Goal: Information Seeking & Learning: Learn about a topic

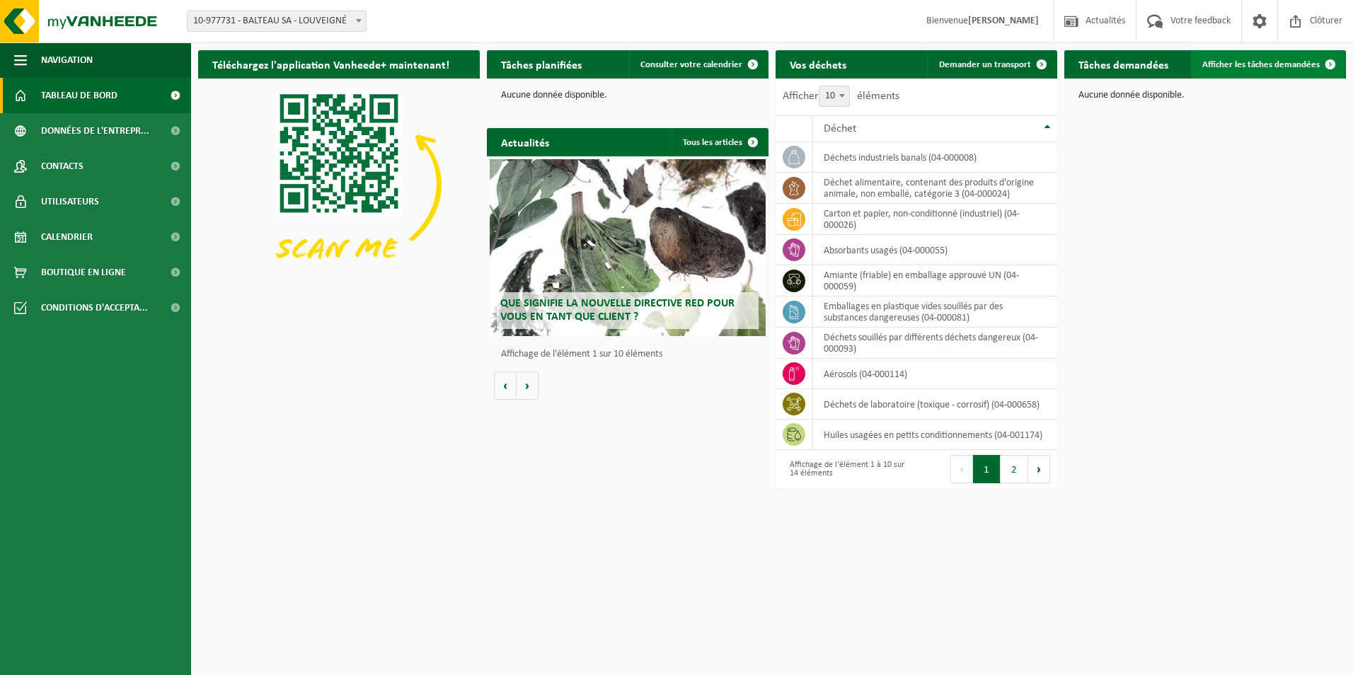
click at [1325, 67] on span at bounding box center [1330, 64] width 28 height 28
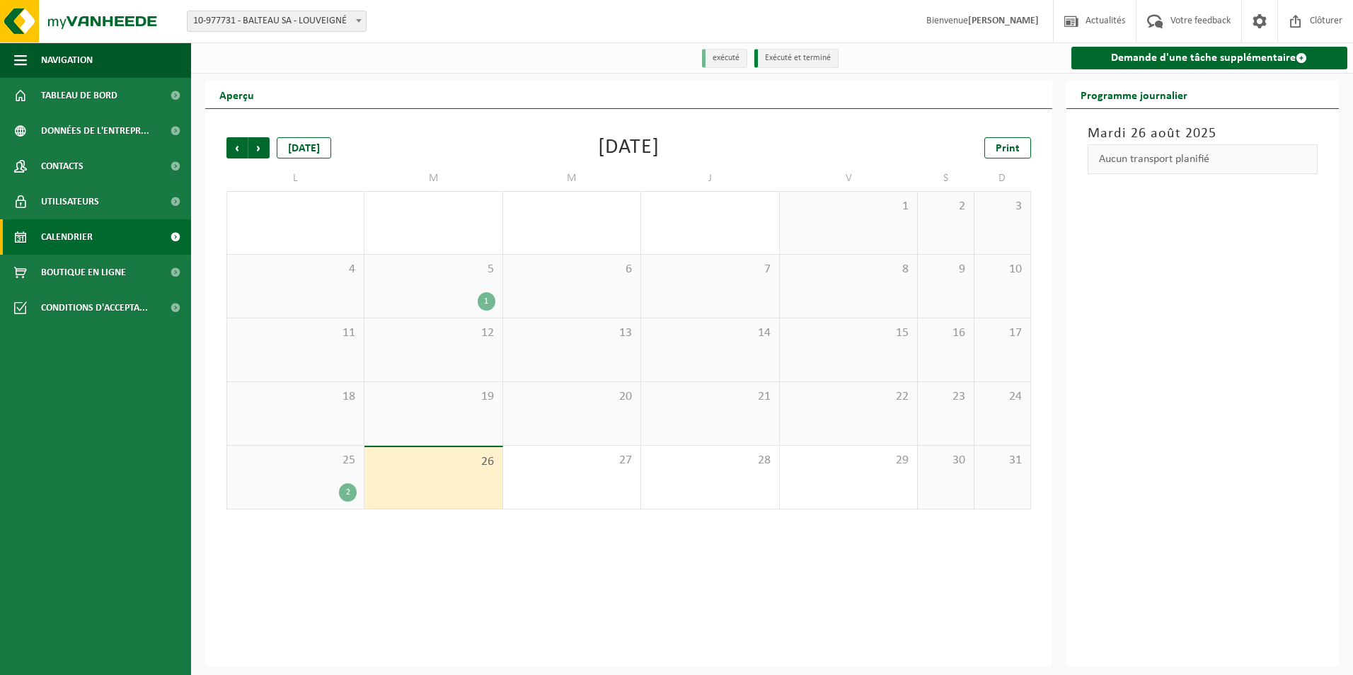
click at [350, 491] on div "2" at bounding box center [348, 492] width 18 height 18
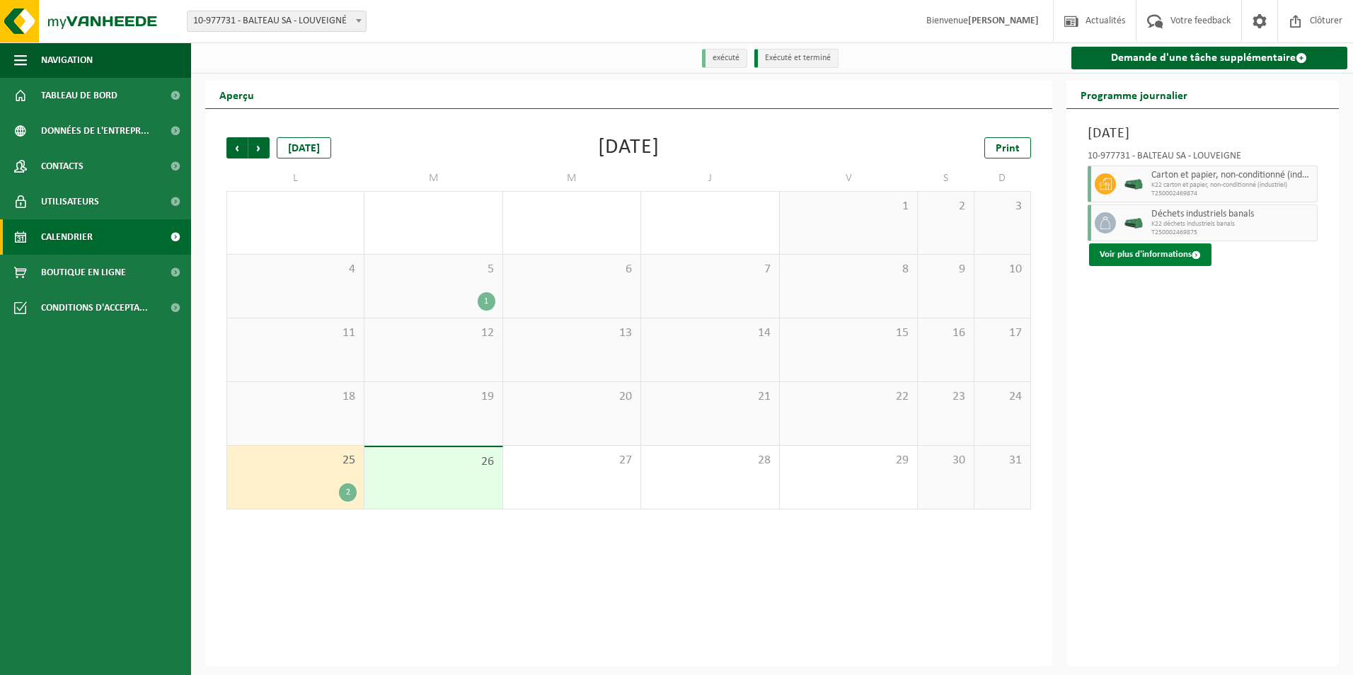
click at [1165, 258] on button "Voir plus d'informations" at bounding box center [1150, 254] width 122 height 23
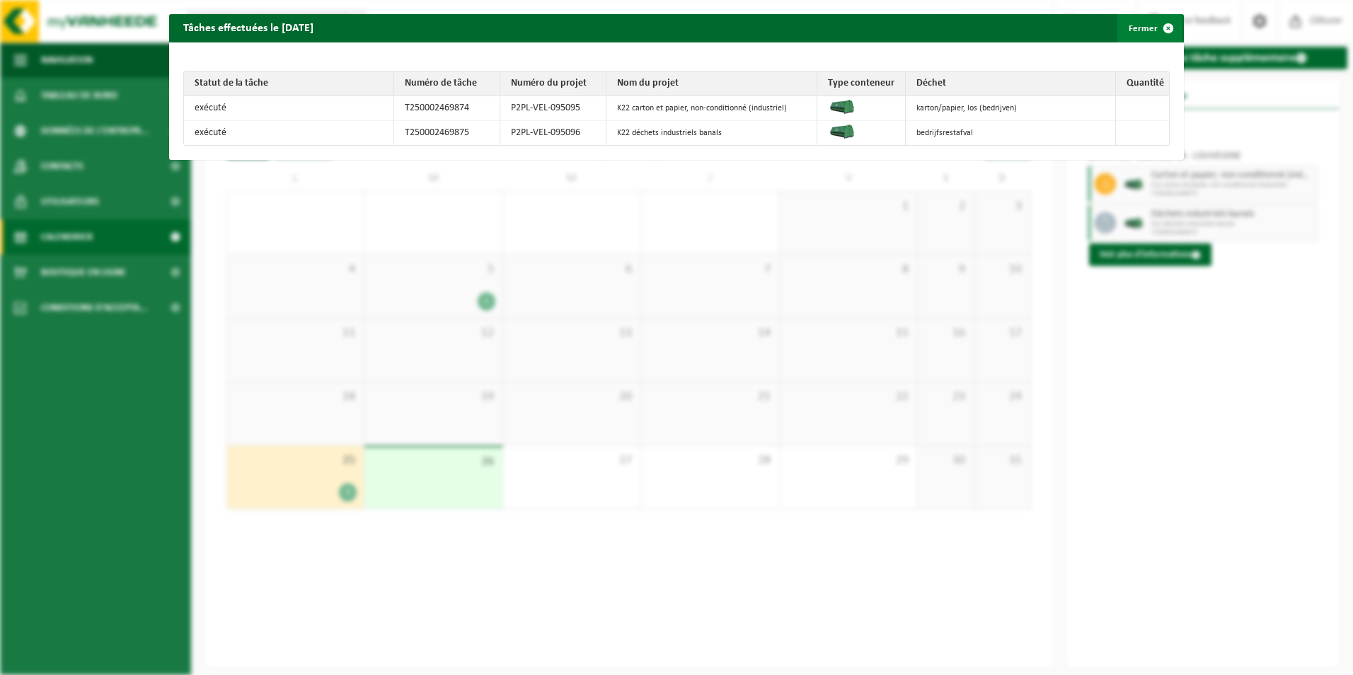
click at [1157, 26] on span "button" at bounding box center [1168, 28] width 28 height 28
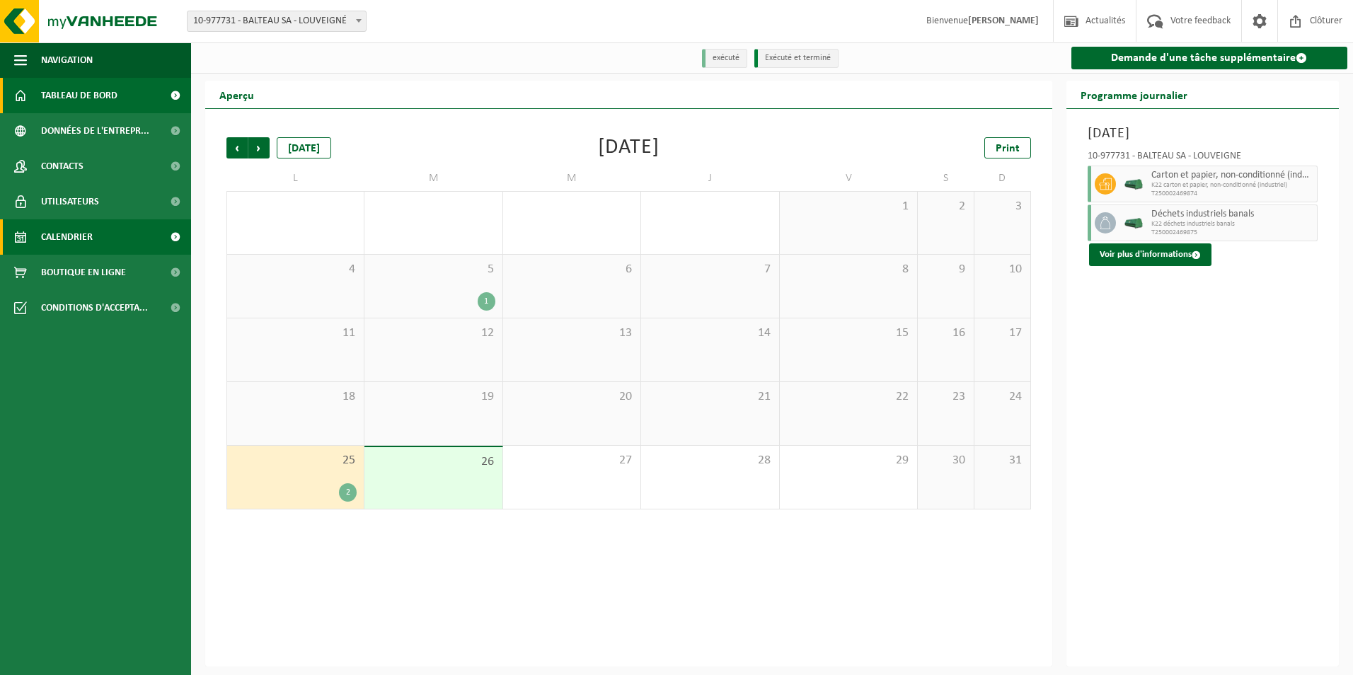
click at [71, 99] on span "Tableau de bord" at bounding box center [79, 95] width 76 height 35
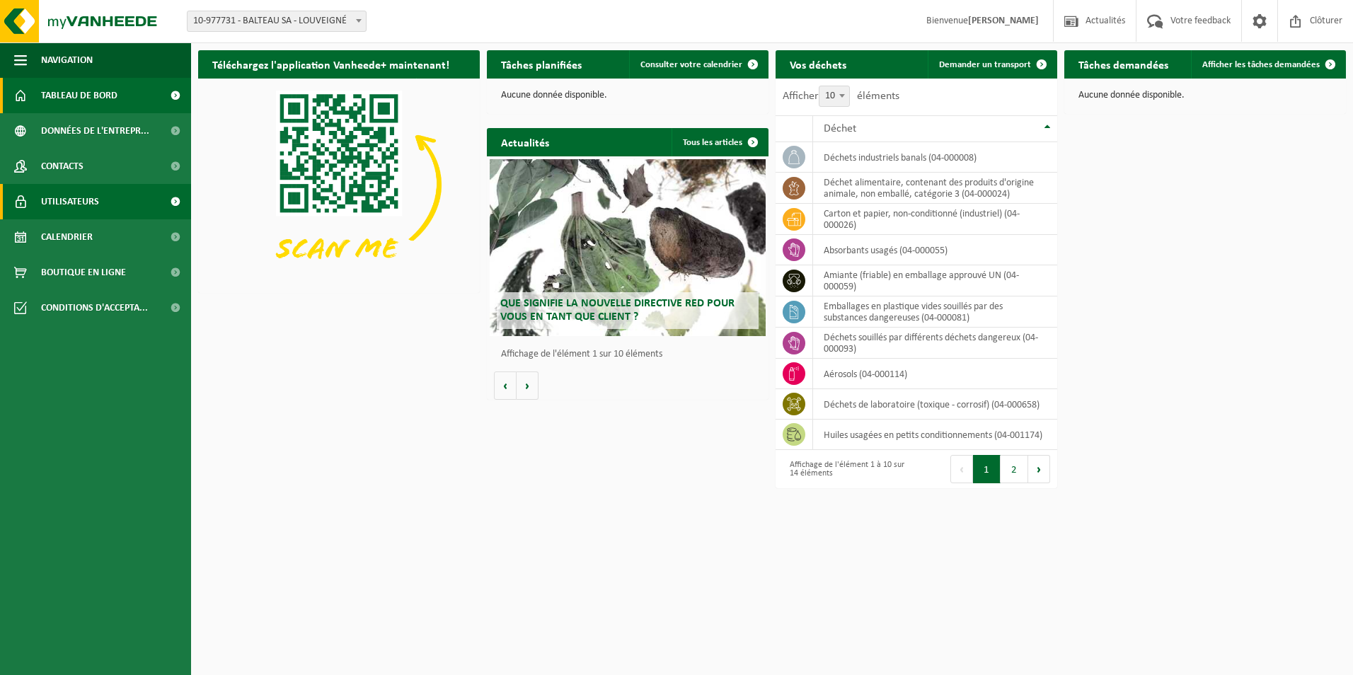
click at [170, 198] on span at bounding box center [175, 201] width 32 height 35
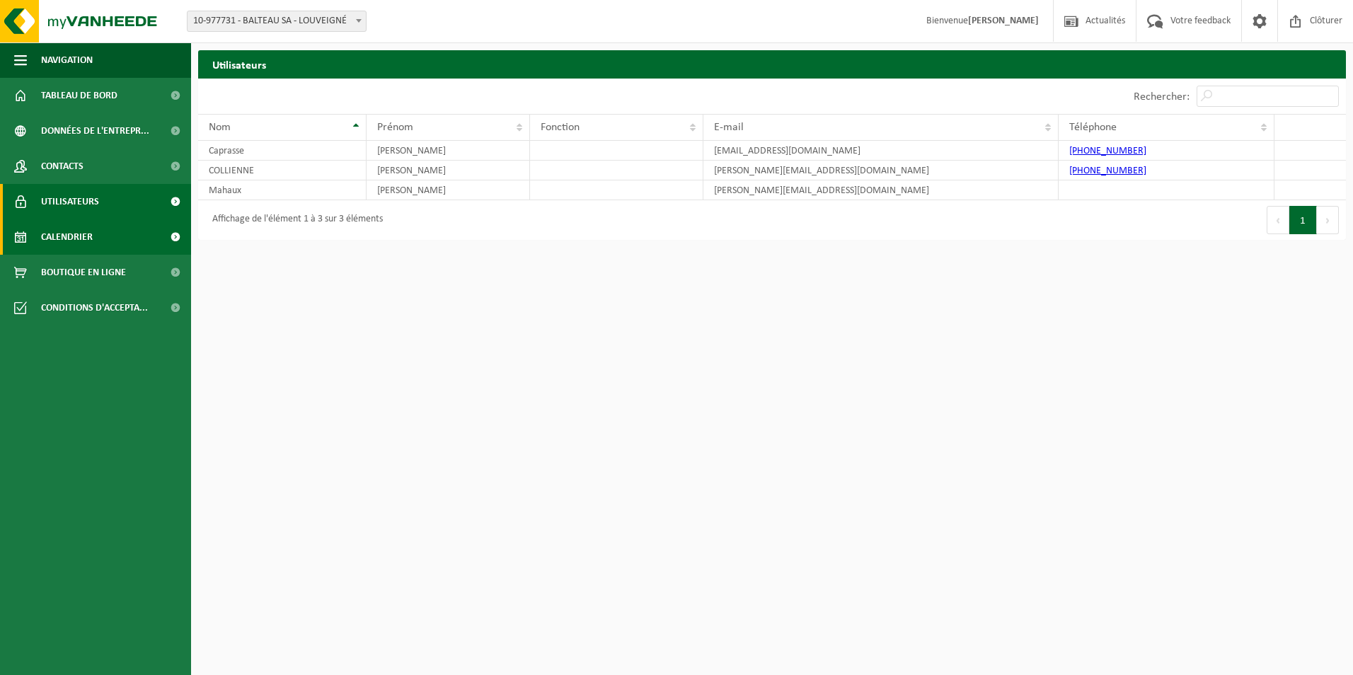
click at [168, 239] on span at bounding box center [175, 236] width 32 height 35
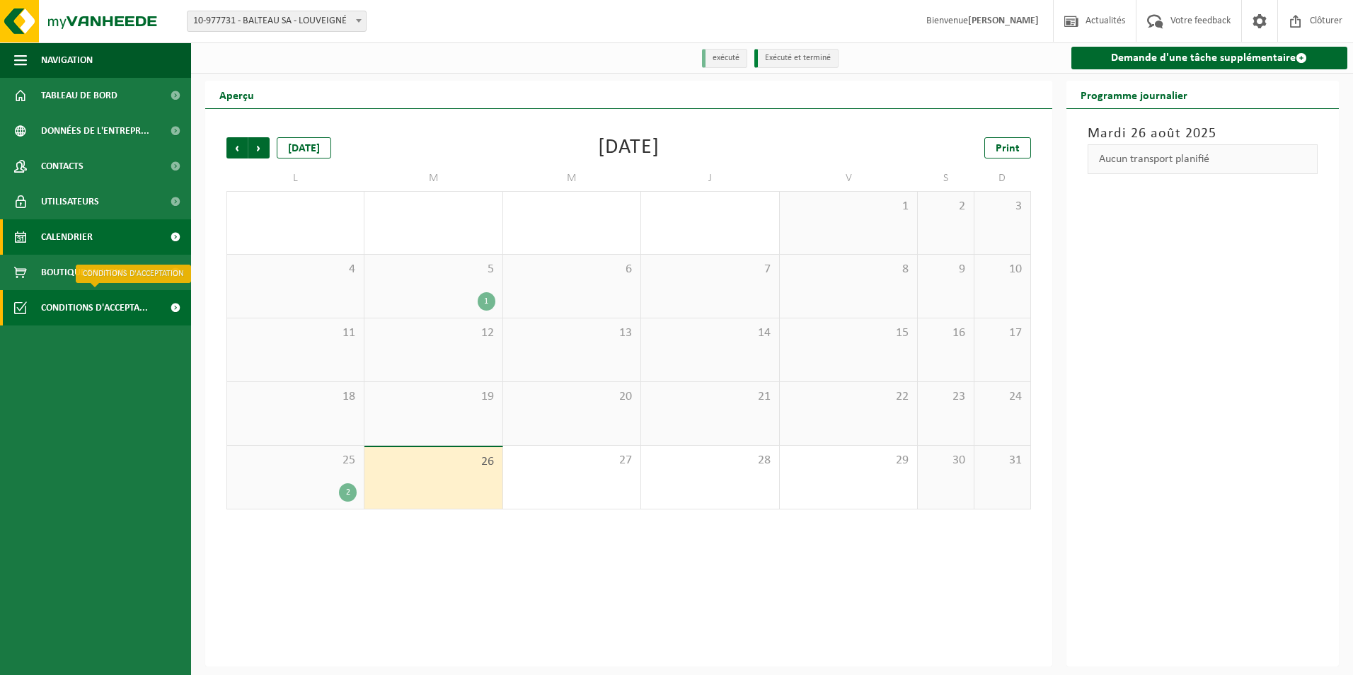
click at [175, 308] on span at bounding box center [175, 307] width 32 height 35
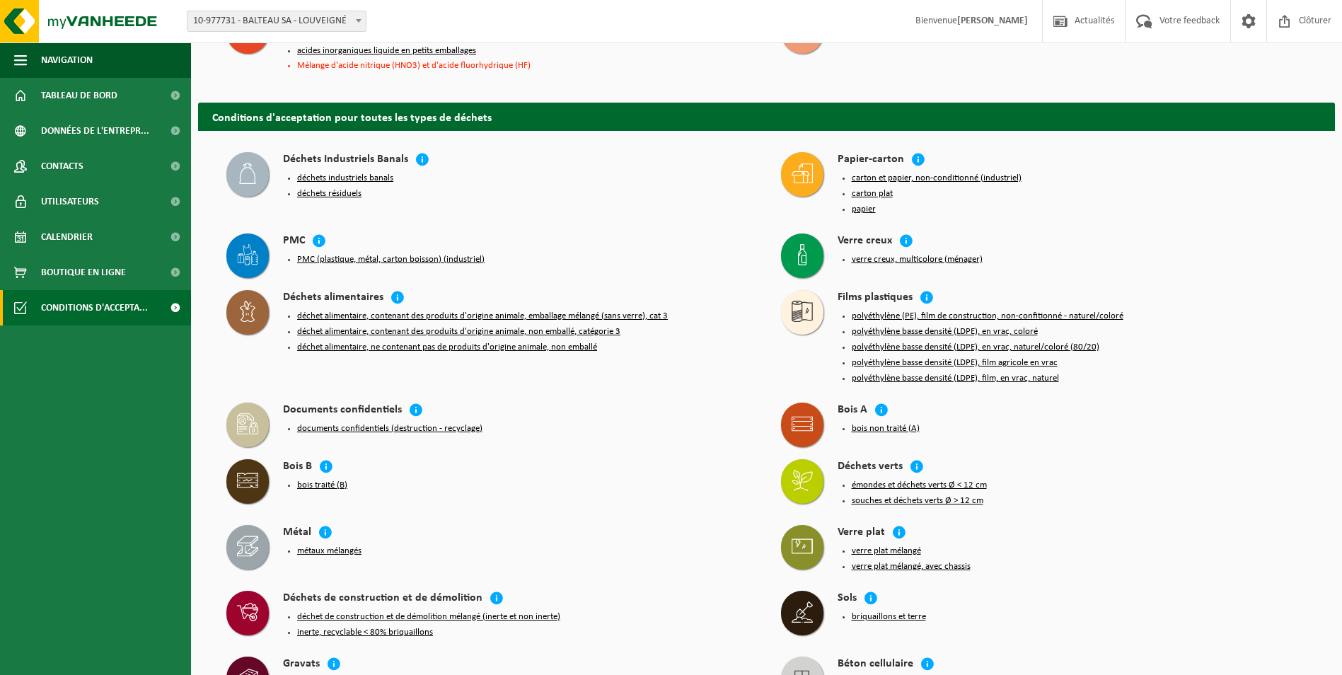
scroll to position [566, 0]
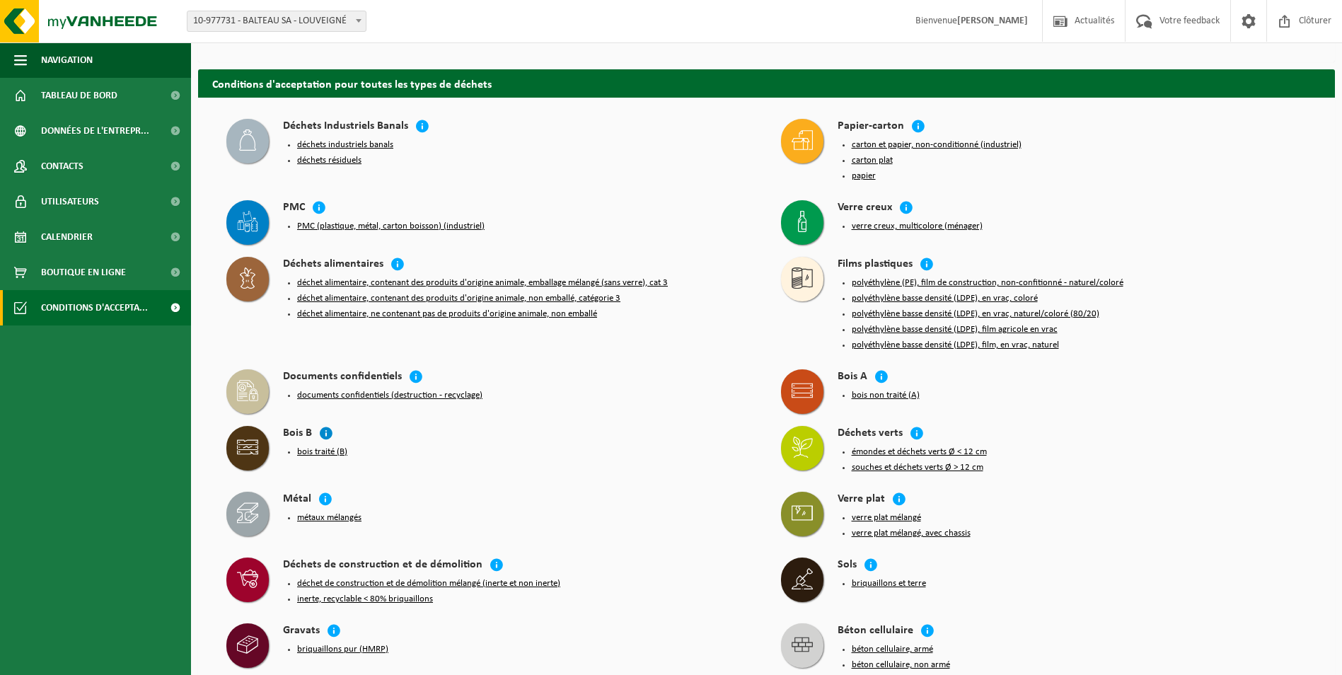
click at [325, 426] on icon at bounding box center [326, 433] width 14 height 14
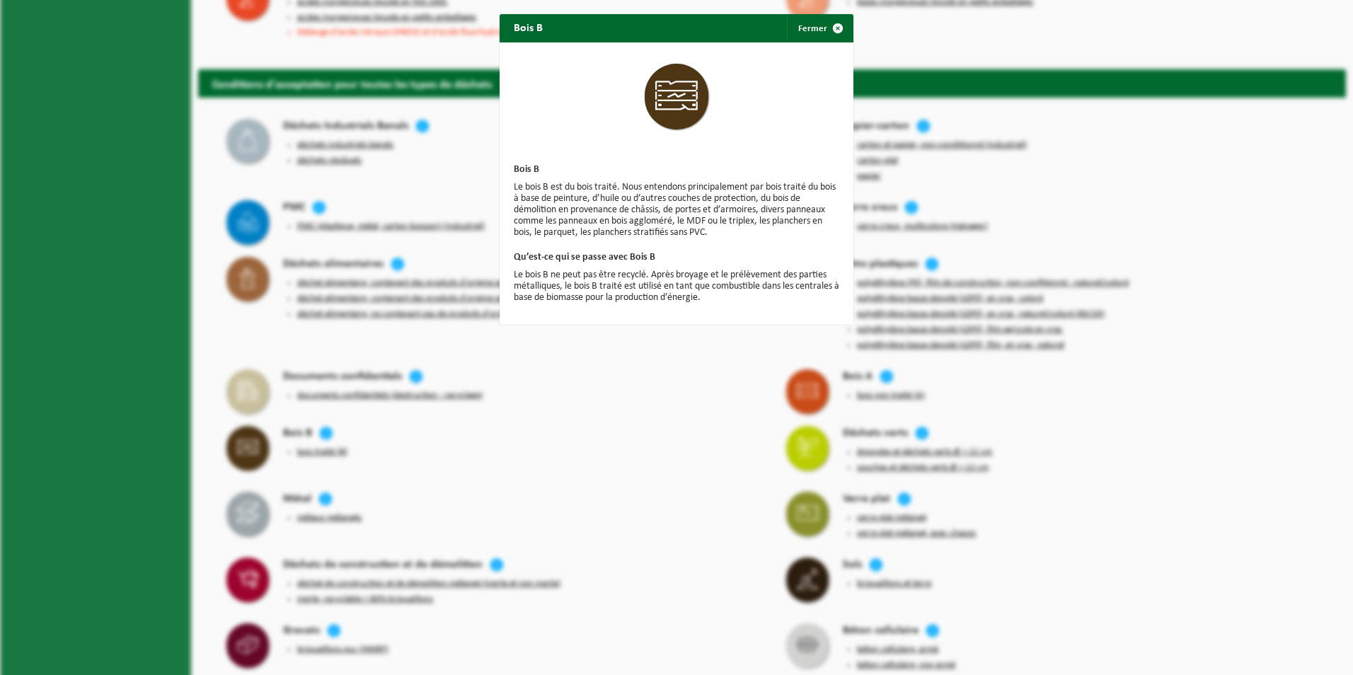
click at [374, 423] on div "Bois B Fermer Bois B Le bois B est du bois traité. Nous entendons principalemen…" at bounding box center [676, 337] width 1353 height 675
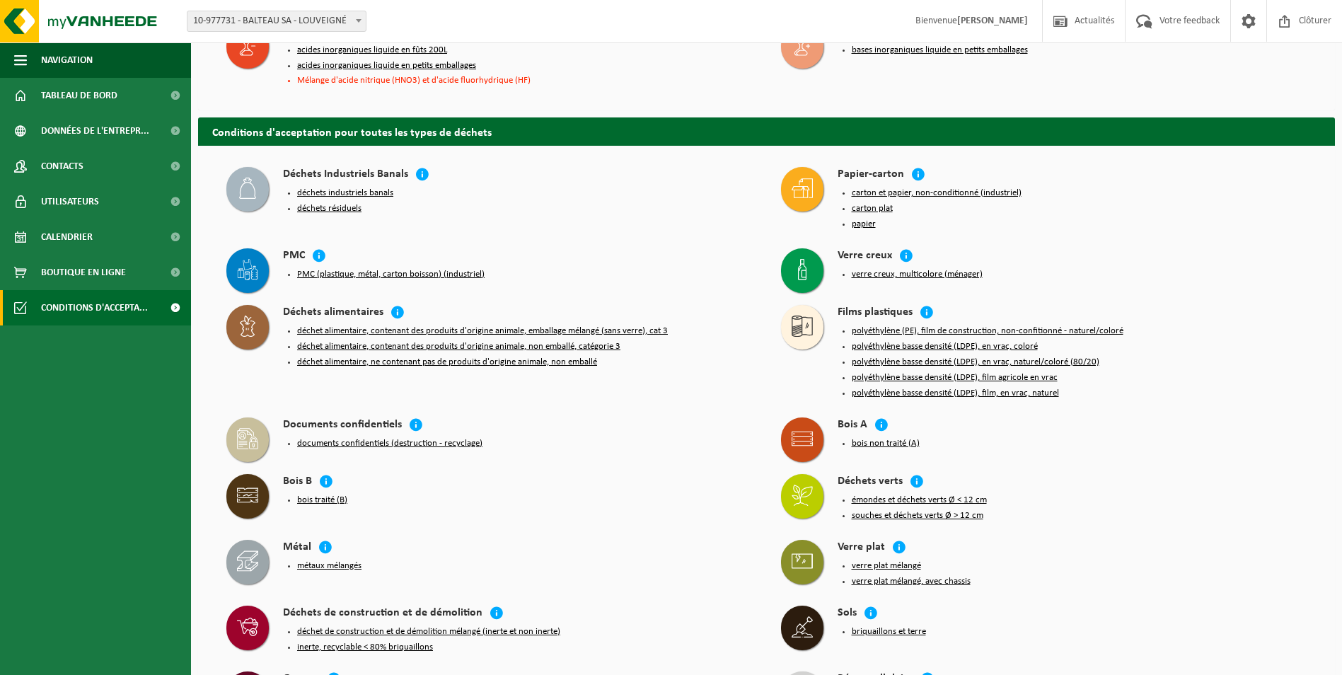
scroll to position [495, 0]
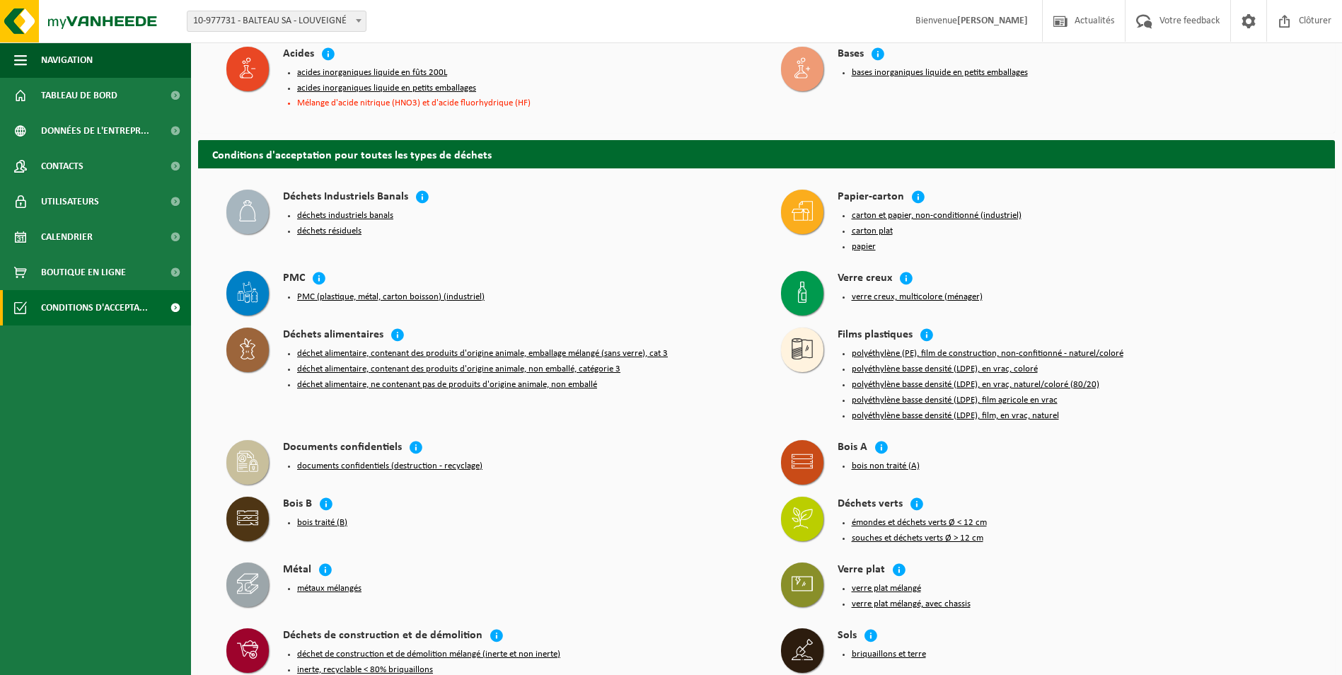
click at [325, 517] on button "bois traité (B)" at bounding box center [322, 522] width 50 height 11
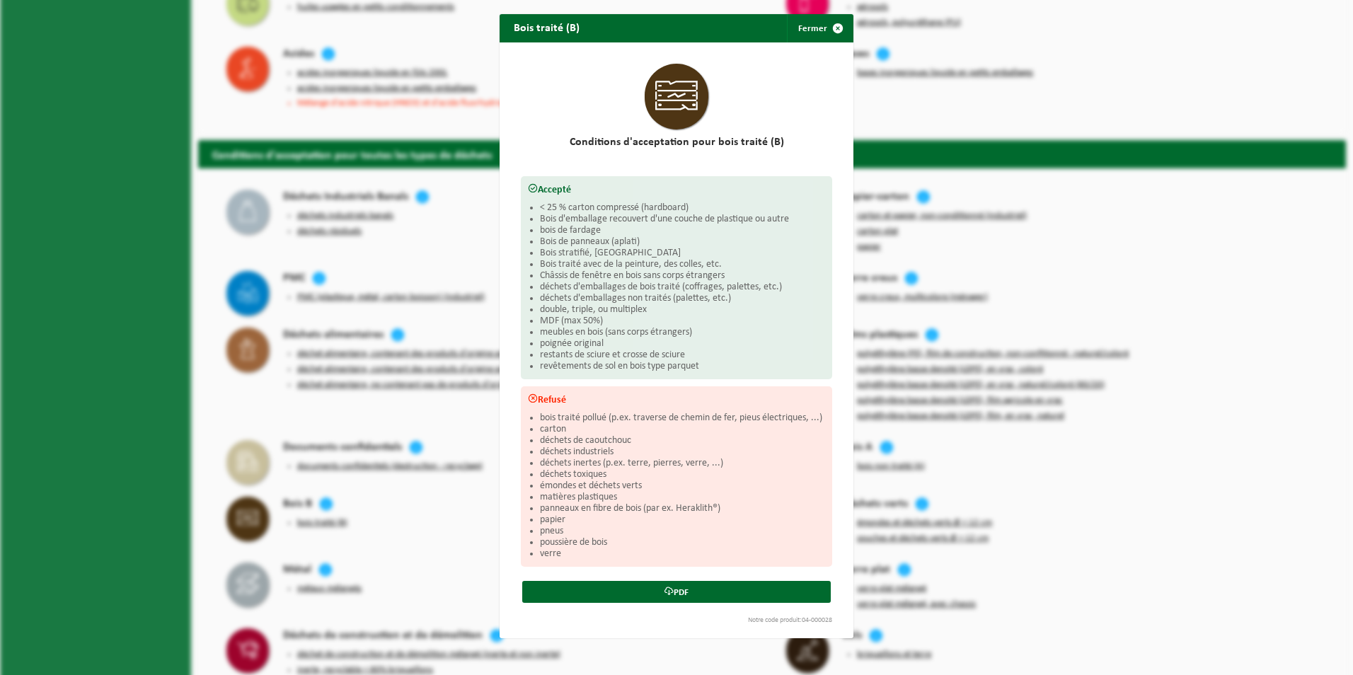
click at [753, 344] on li "poignée original" at bounding box center [682, 343] width 285 height 11
click at [676, 589] on link "PDF" at bounding box center [676, 592] width 308 height 22
click at [826, 23] on span "button" at bounding box center [838, 28] width 28 height 28
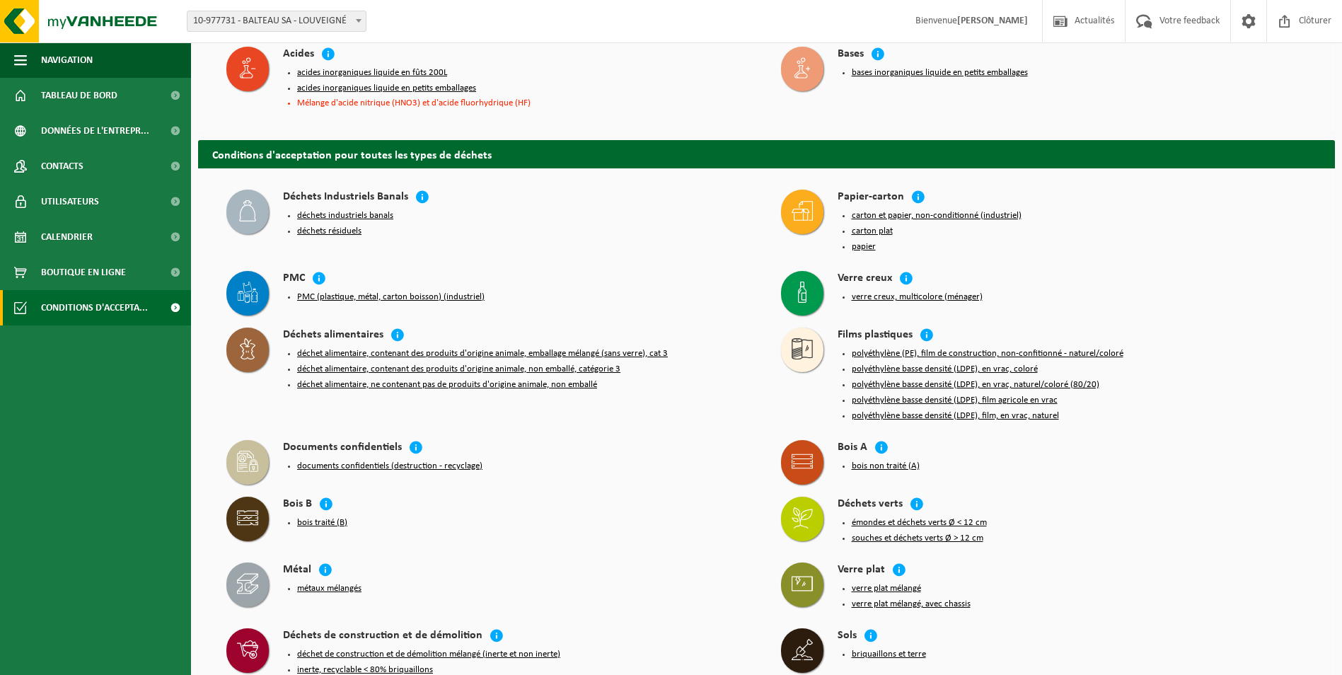
click at [925, 410] on button "polyéthylène basse densité (LDPE), film, en vrac, naturel" at bounding box center [955, 415] width 207 height 11
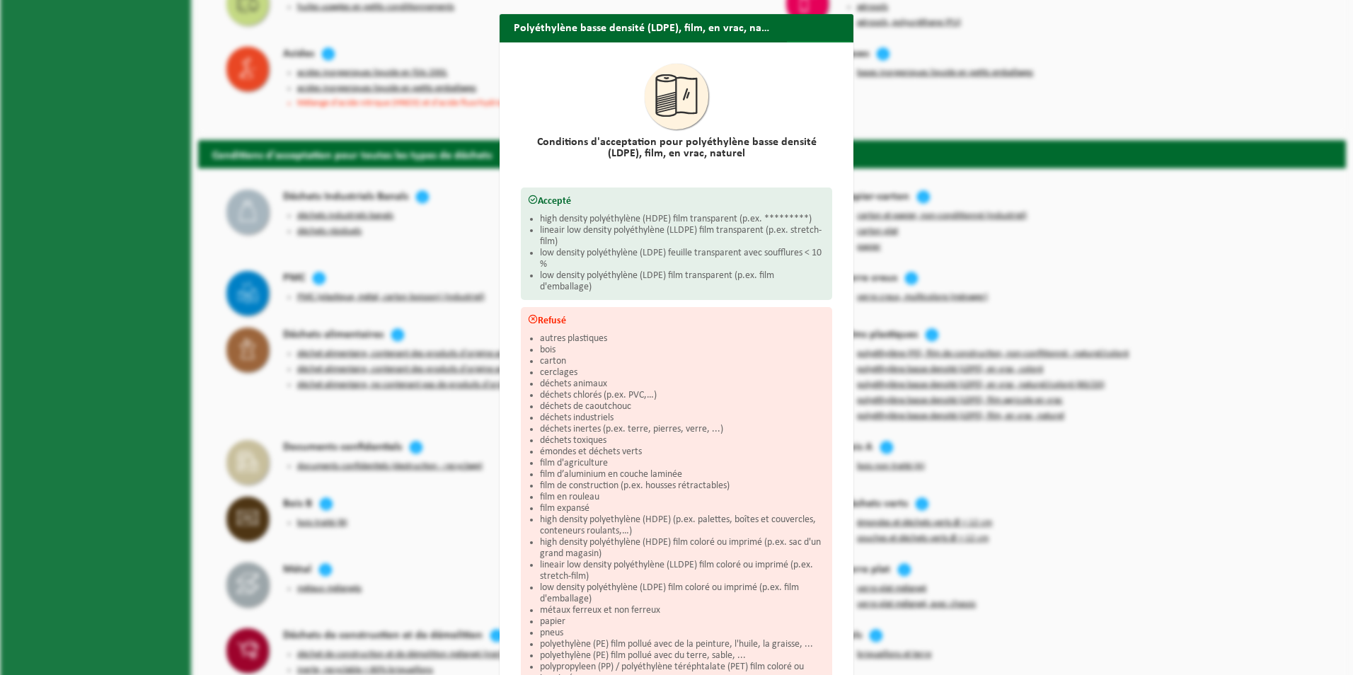
click at [830, 41] on span "button" at bounding box center [838, 55] width 28 height 28
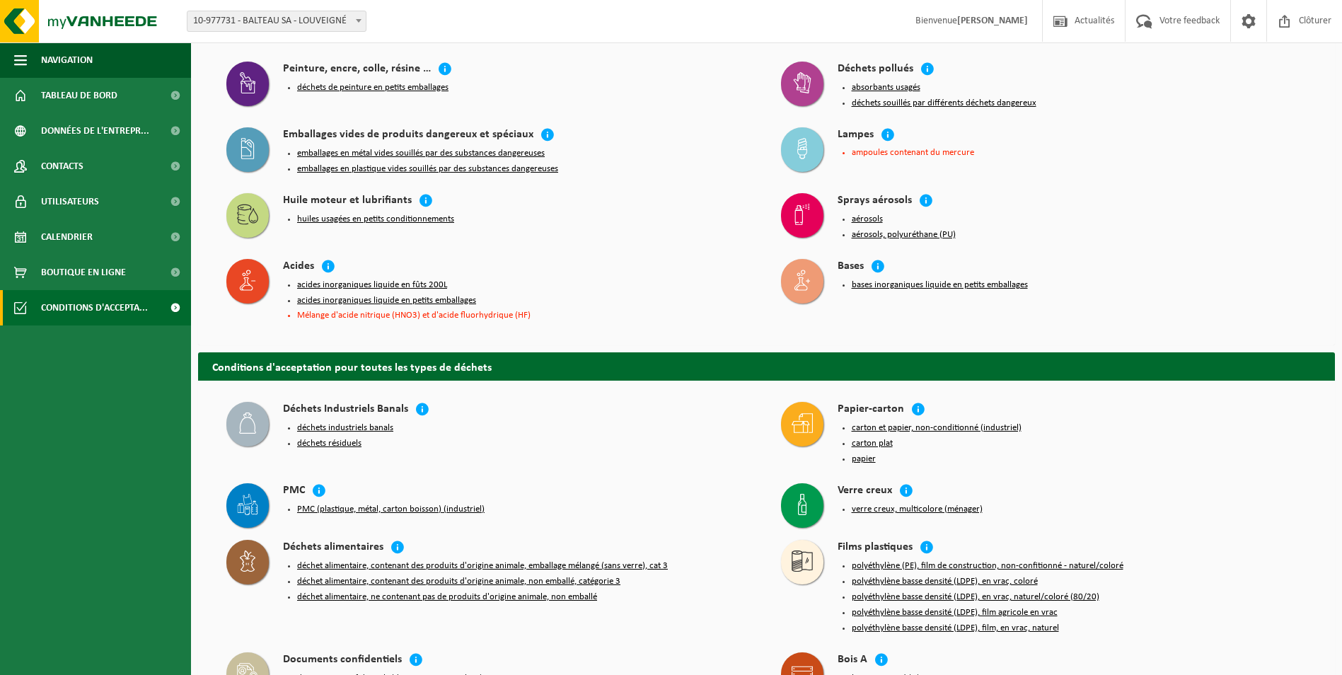
scroll to position [212, 0]
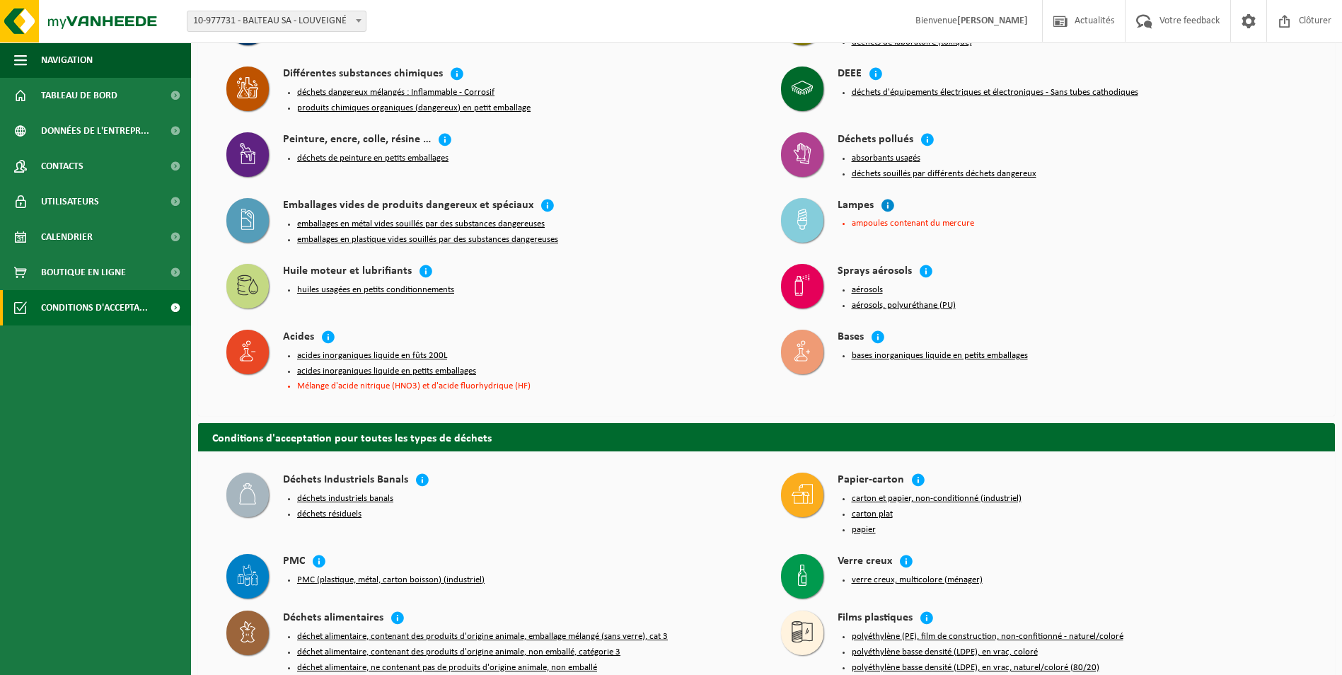
click at [887, 198] on icon at bounding box center [888, 205] width 14 height 14
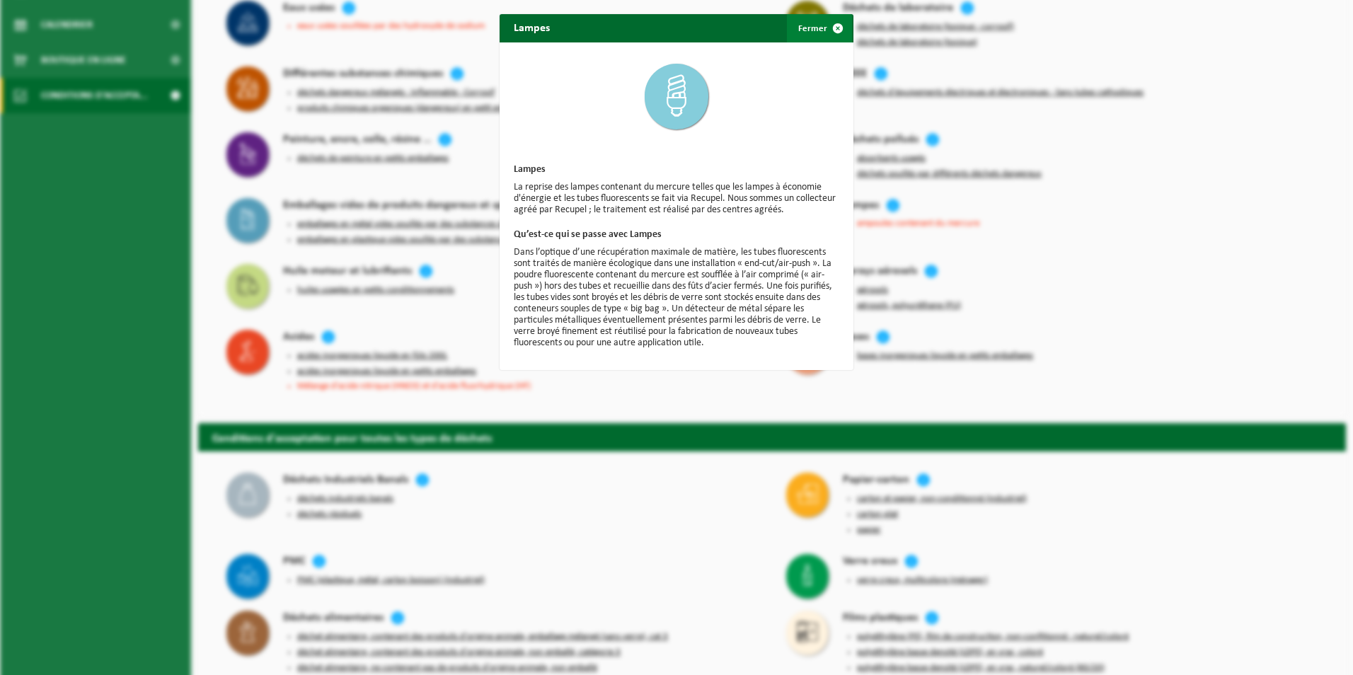
click at [831, 32] on span "button" at bounding box center [838, 28] width 28 height 28
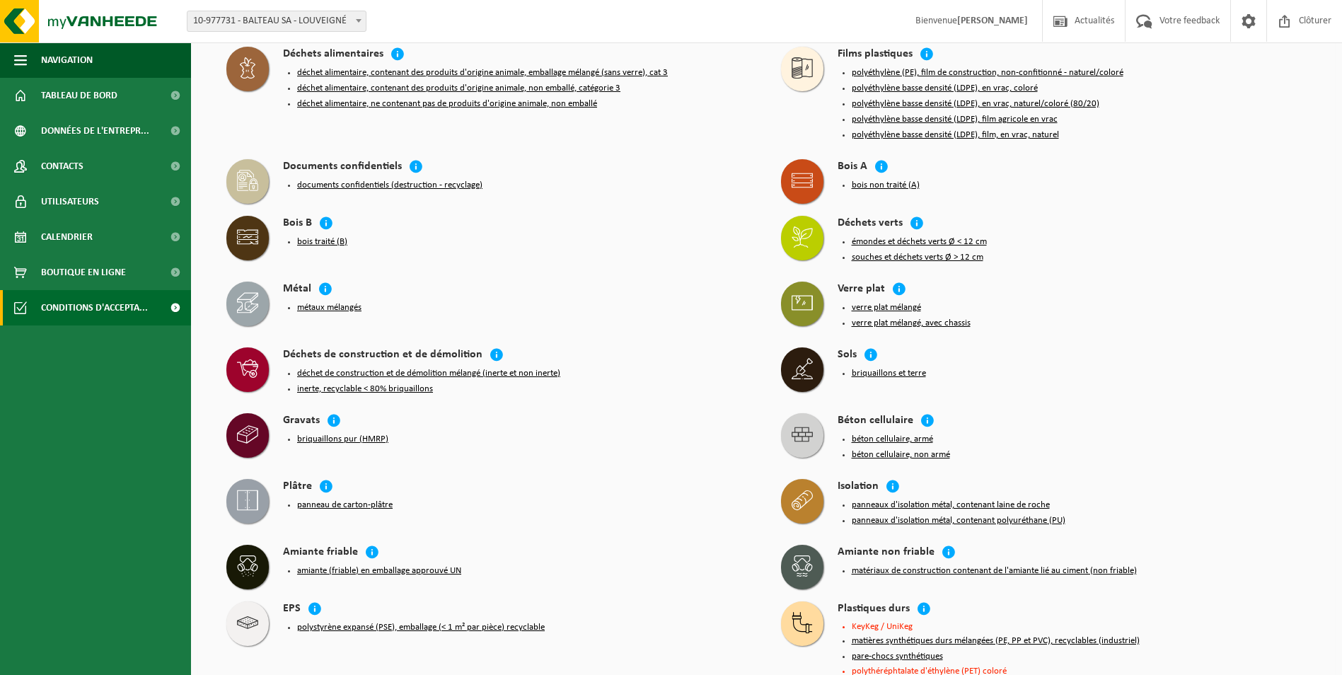
scroll to position [849, 0]
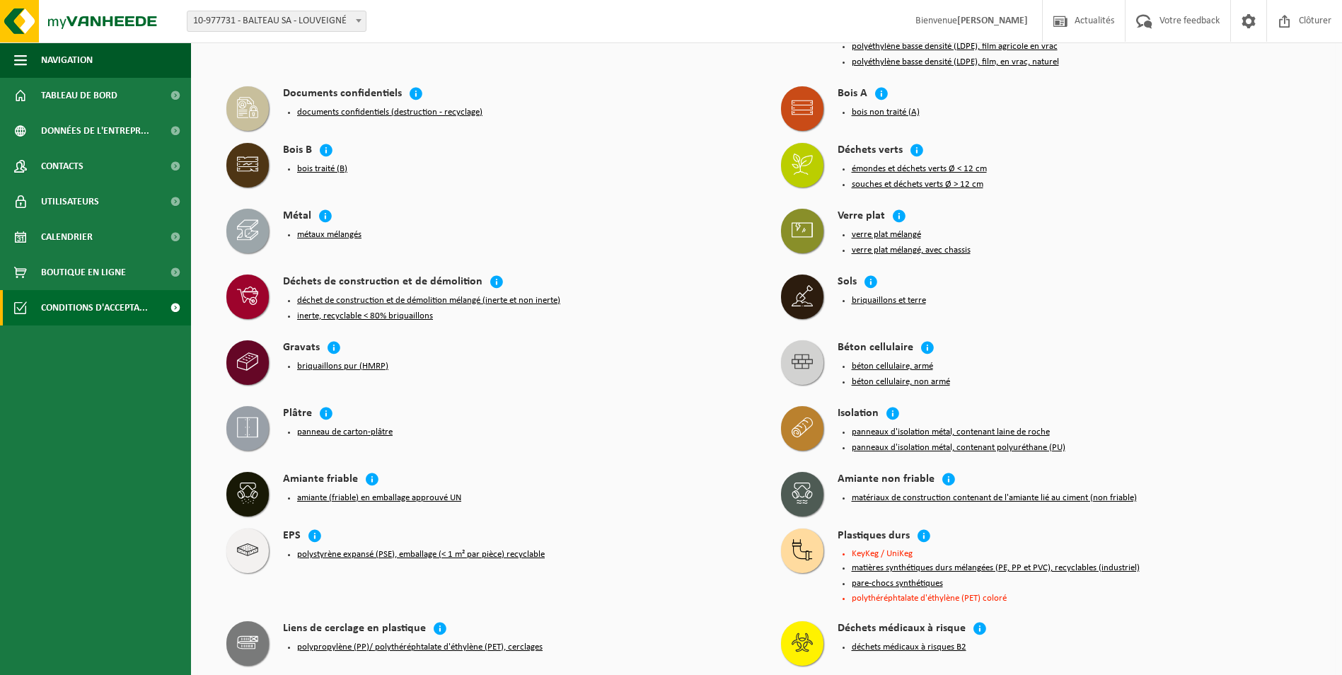
click at [894, 295] on button "briquaillons et terre" at bounding box center [889, 300] width 74 height 11
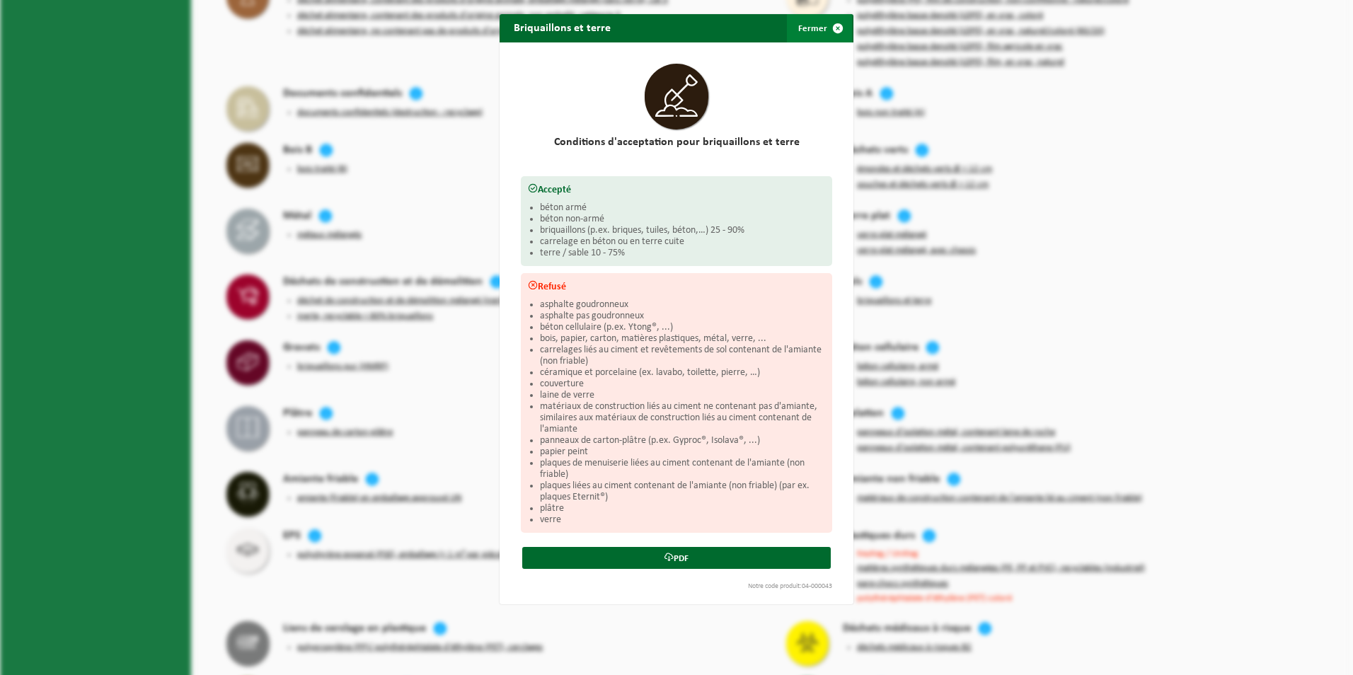
click at [831, 28] on span "button" at bounding box center [838, 28] width 28 height 28
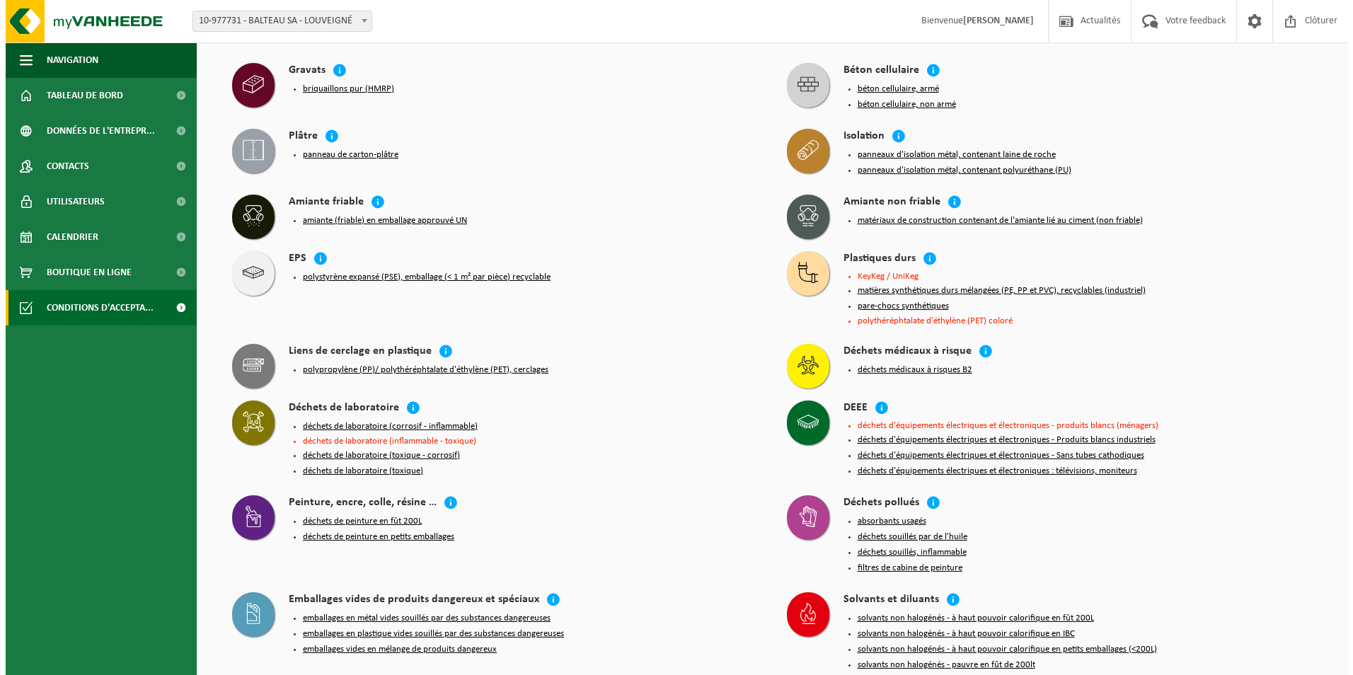
scroll to position [1203, 0]
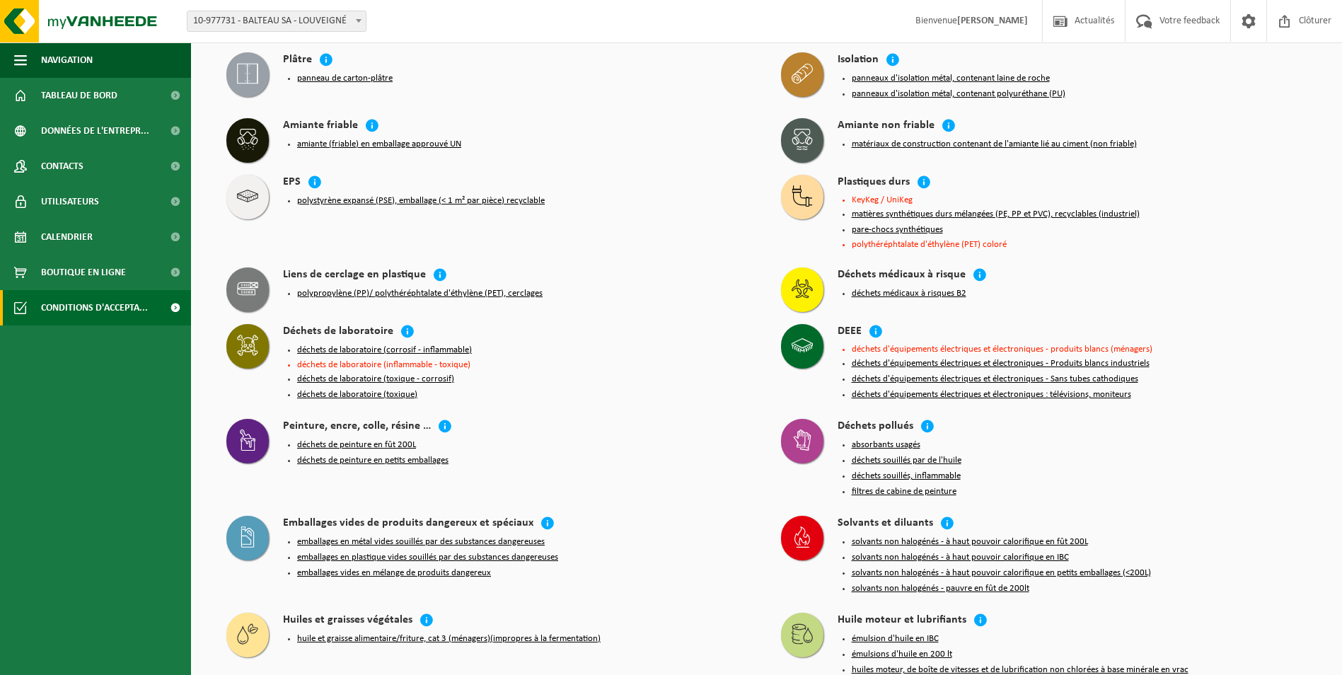
click at [981, 209] on button "matières synthétiques durs mélangées (PE, PP et PVC), recyclables (industriel)" at bounding box center [996, 214] width 288 height 11
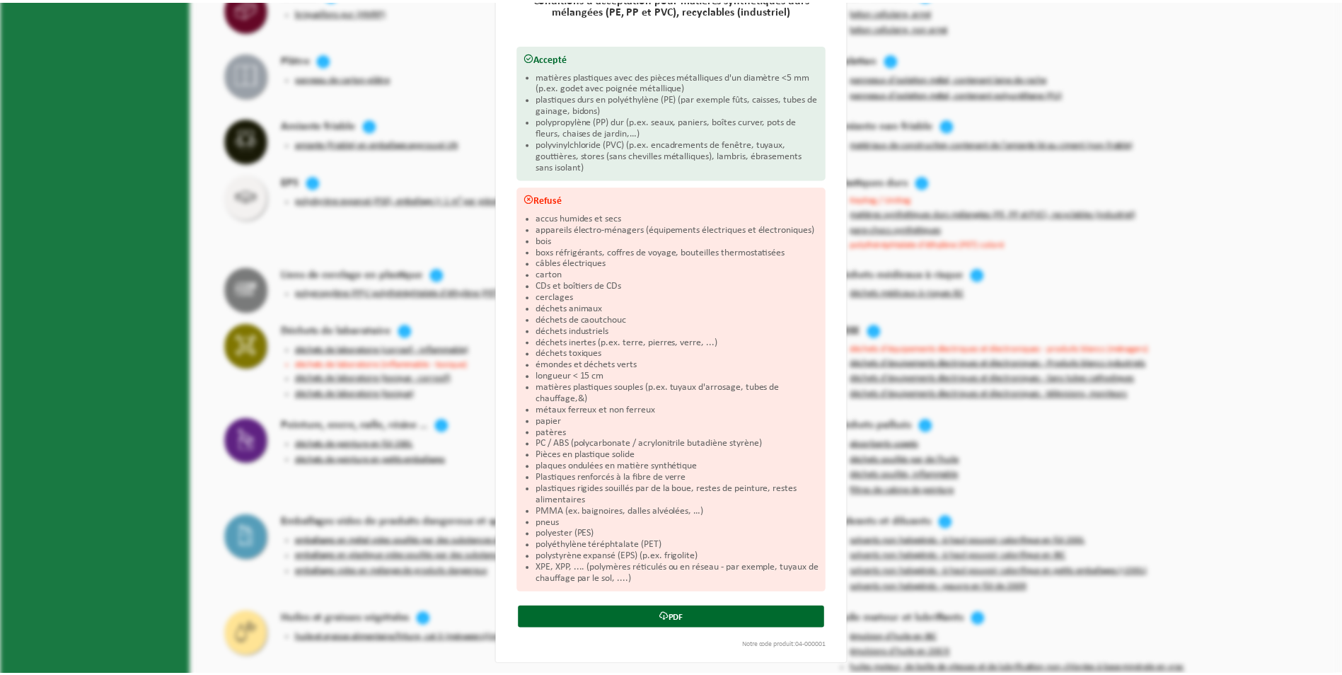
scroll to position [144, 0]
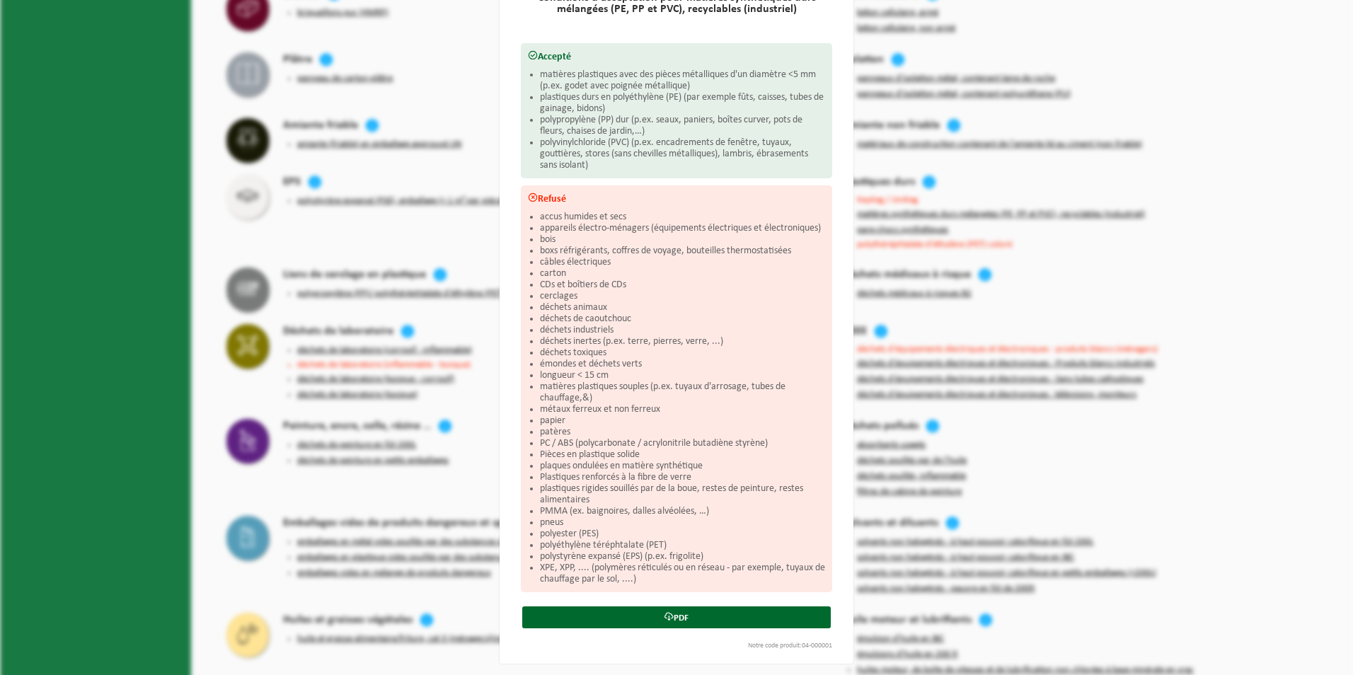
click at [1137, 170] on div "Matières synthétiques durs mélangées (PE, PP et PVC), recyclables (industriel) …" at bounding box center [676, 337] width 1353 height 675
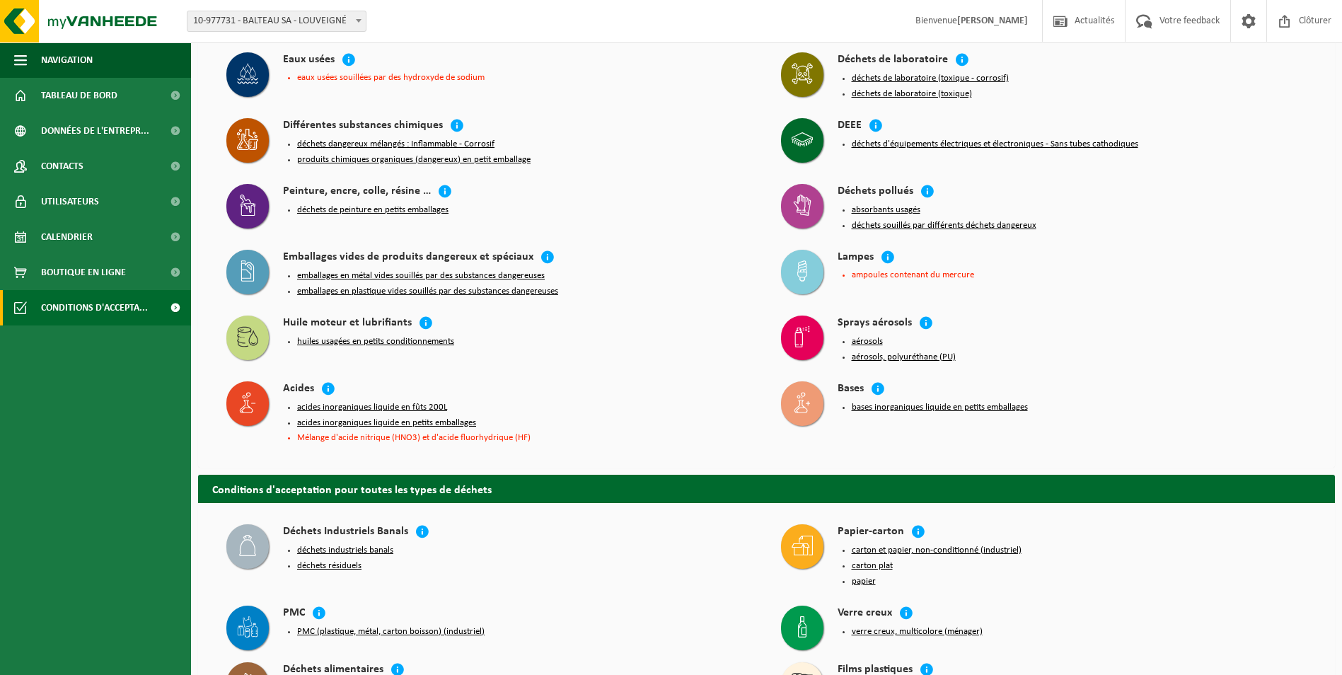
scroll to position [105, 0]
